Goal: Task Accomplishment & Management: Use online tool/utility

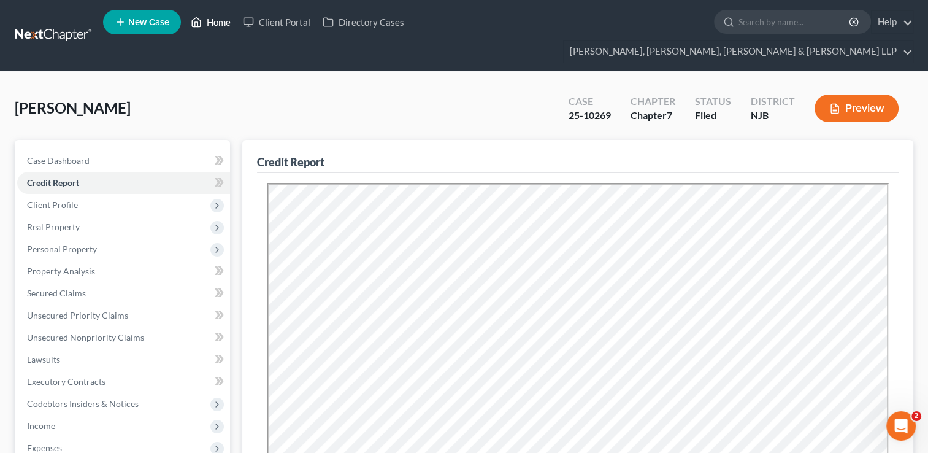
click at [222, 23] on link "Home" at bounding box center [211, 22] width 52 height 22
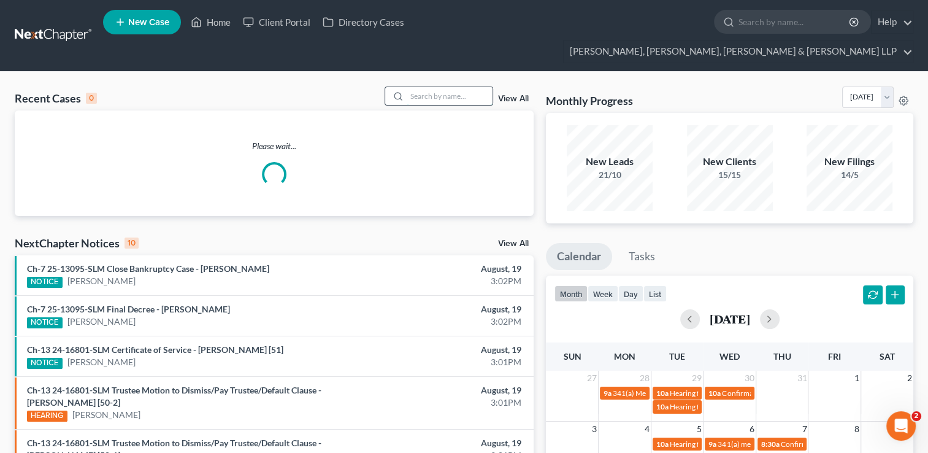
click at [438, 87] on input "search" at bounding box center [450, 96] width 86 height 18
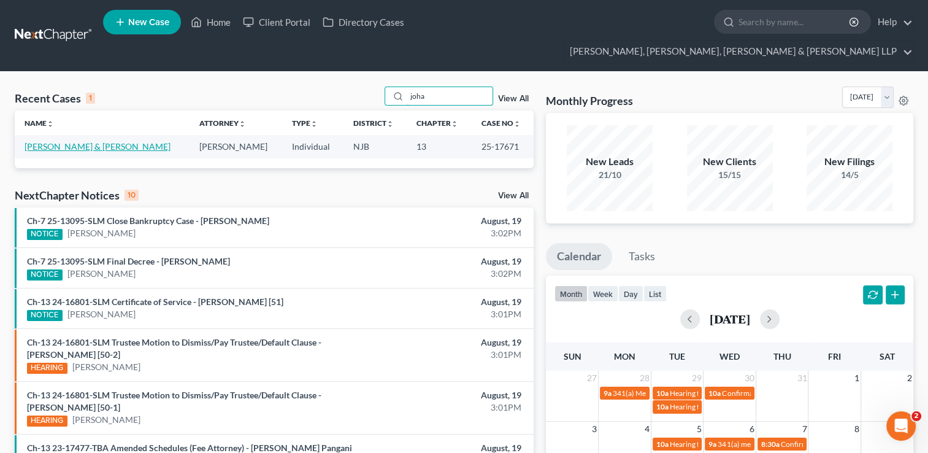
type input "joha"
click at [113, 141] on link "[PERSON_NAME] & [PERSON_NAME]" at bounding box center [98, 146] width 146 height 10
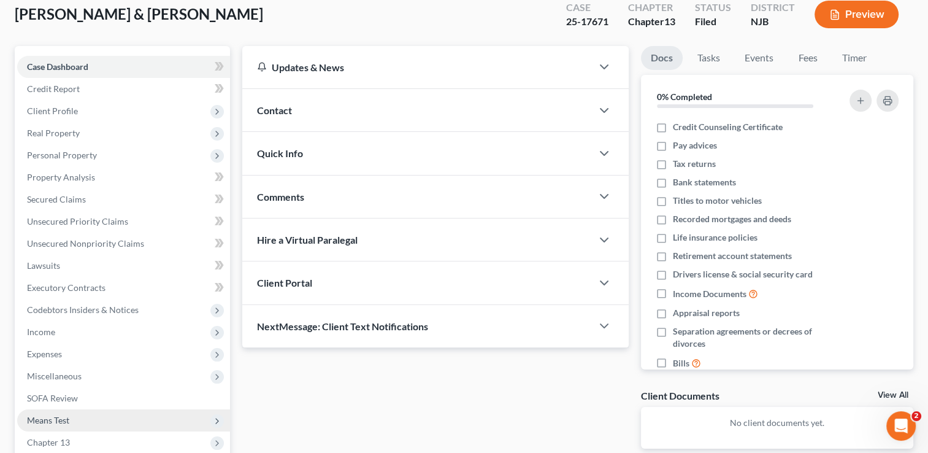
scroll to position [184, 0]
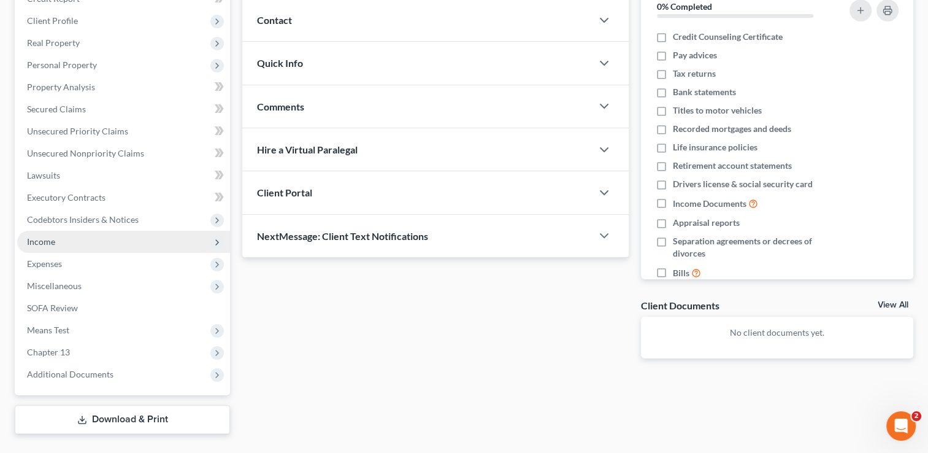
click at [33, 236] on span "Income" at bounding box center [41, 241] width 28 height 10
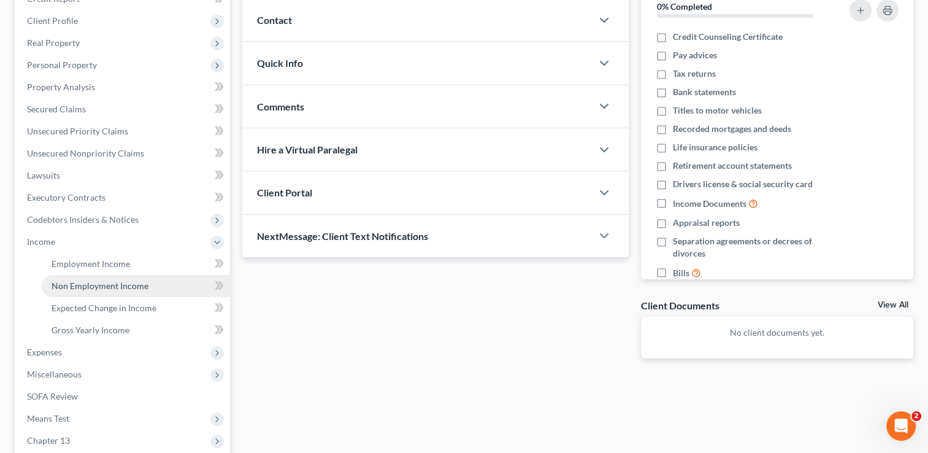
click at [101, 280] on span "Non Employment Income" at bounding box center [100, 285] width 97 height 10
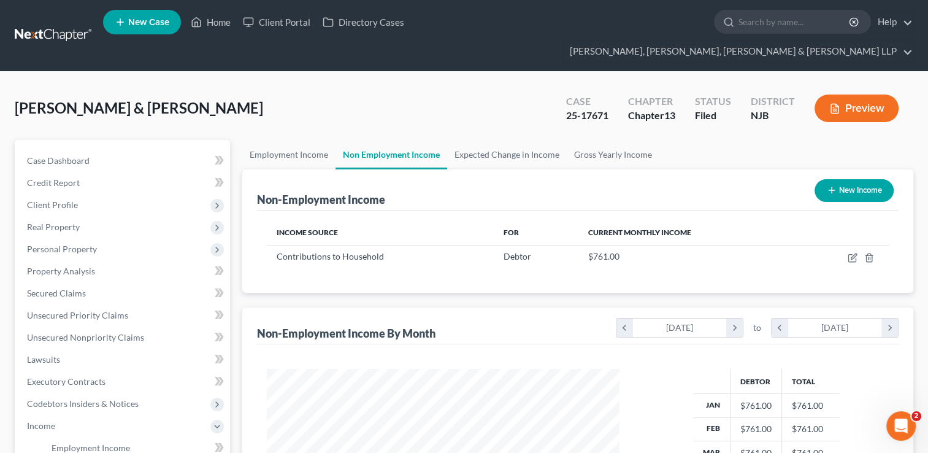
scroll to position [218, 377]
